Goal: Register for event/course

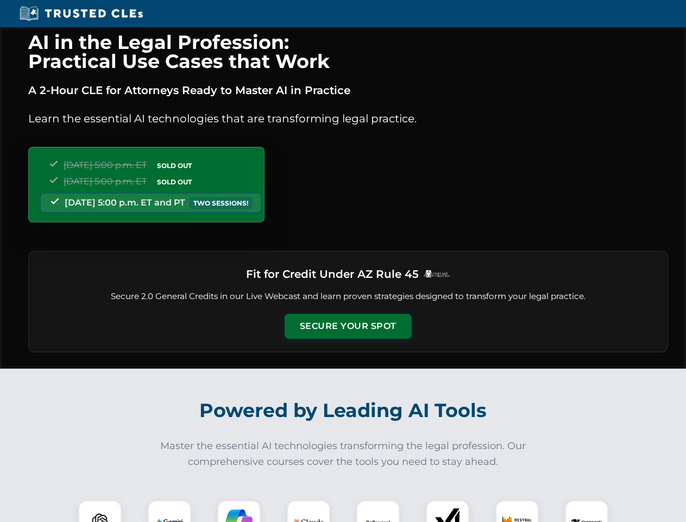
click at [348, 326] on button "Secure Your Spot" at bounding box center [348, 326] width 127 height 25
click at [100, 511] on img at bounding box center [100, 522] width 32 height 32
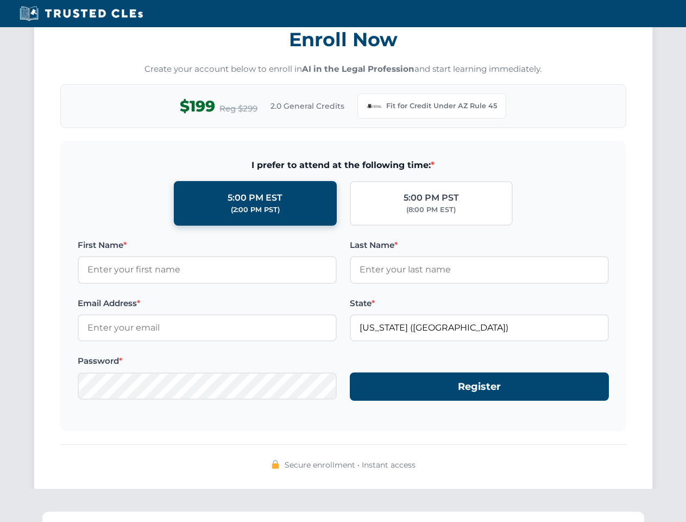
scroll to position [1059, 0]
